Goal: Communication & Community: Share content

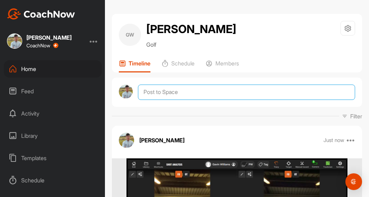
click at [167, 90] on textarea at bounding box center [246, 91] width 217 height 15
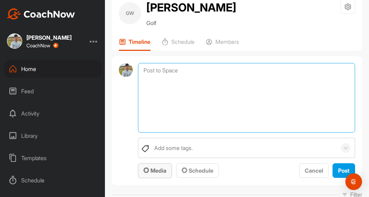
scroll to position [69, 0]
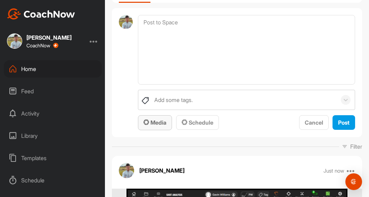
click at [153, 124] on span "Media" at bounding box center [154, 122] width 23 height 7
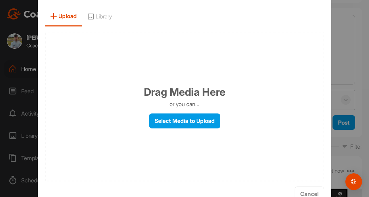
click at [175, 130] on div "Drag Media Here or you can... Select Media to Upload" at bounding box center [184, 106] width 279 height 149
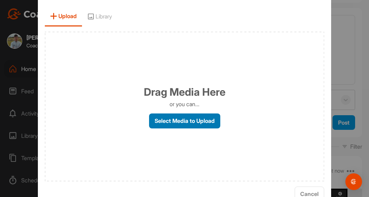
click at [176, 125] on label "Select Media to Upload" at bounding box center [184, 120] width 71 height 15
click at [0, 0] on input "Select Media to Upload" at bounding box center [0, 0] width 0 height 0
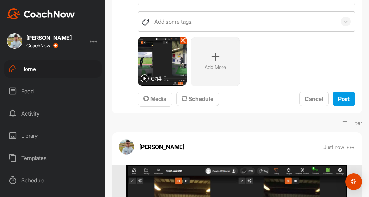
scroll to position [208, 0]
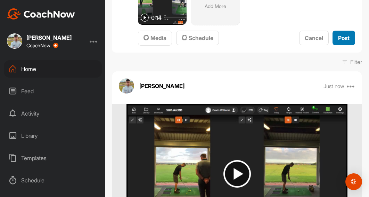
click at [339, 34] on div "Post" at bounding box center [343, 38] width 11 height 8
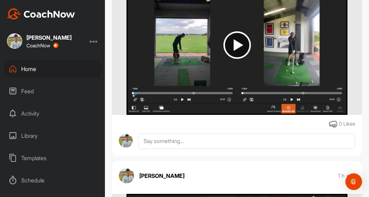
scroll to position [0, 0]
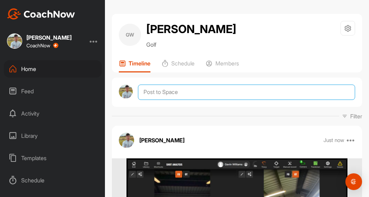
click at [172, 98] on textarea at bounding box center [246, 91] width 217 height 15
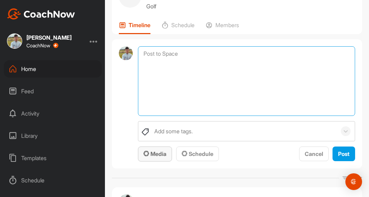
scroll to position [69, 0]
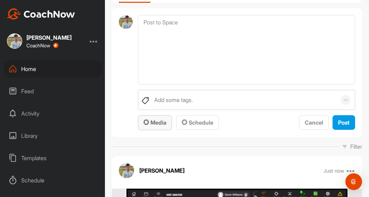
click at [157, 118] on div "Media" at bounding box center [154, 122] width 23 height 8
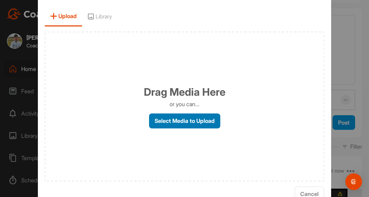
click at [171, 124] on label "Select Media to Upload" at bounding box center [184, 120] width 71 height 15
click at [0, 0] on input "Select Media to Upload" at bounding box center [0, 0] width 0 height 0
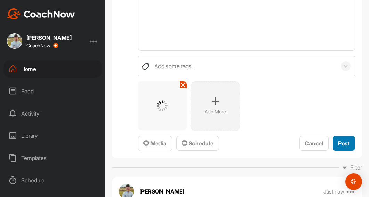
scroll to position [104, 0]
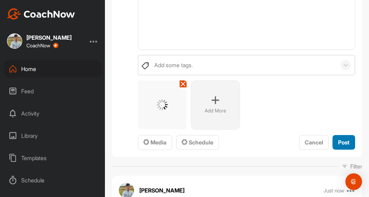
click at [335, 136] on button "Post" at bounding box center [343, 142] width 23 height 15
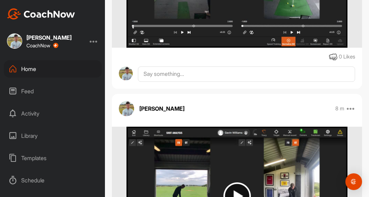
scroll to position [0, 0]
